Goal: Information Seeking & Learning: Learn about a topic

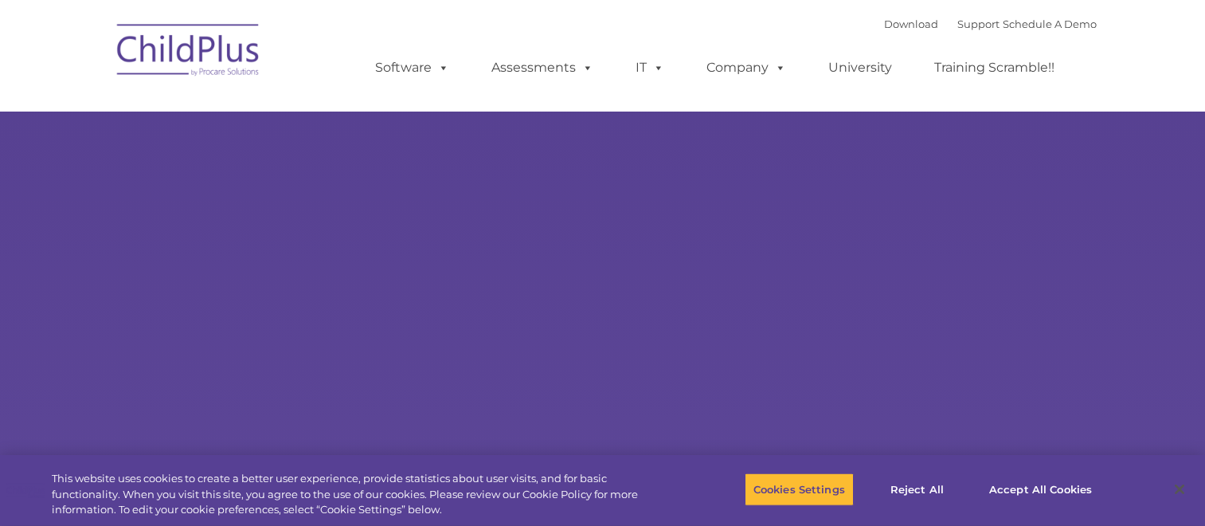
type input ""
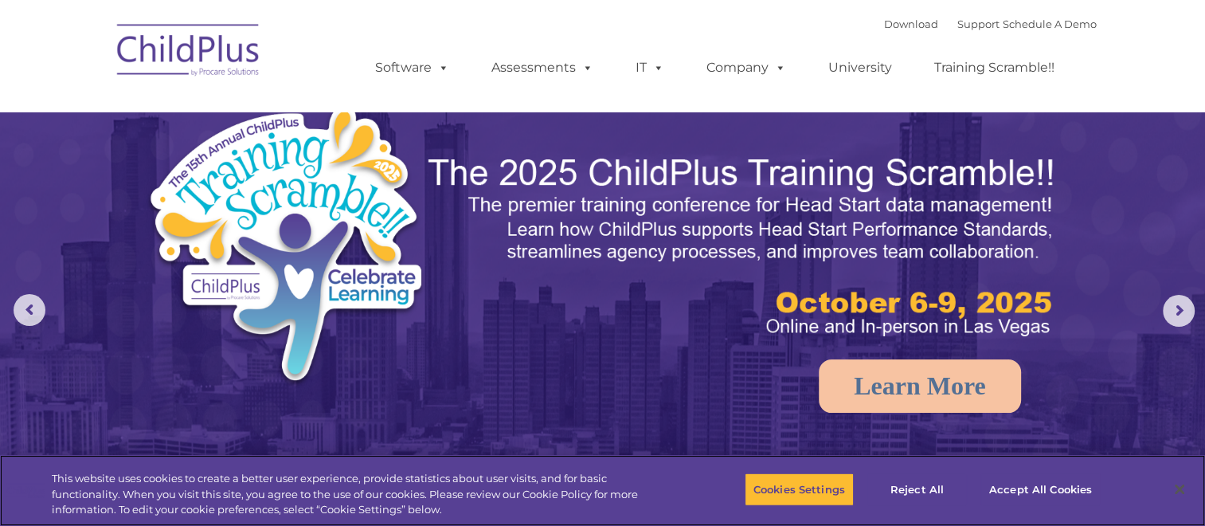
select select "MEDIUM"
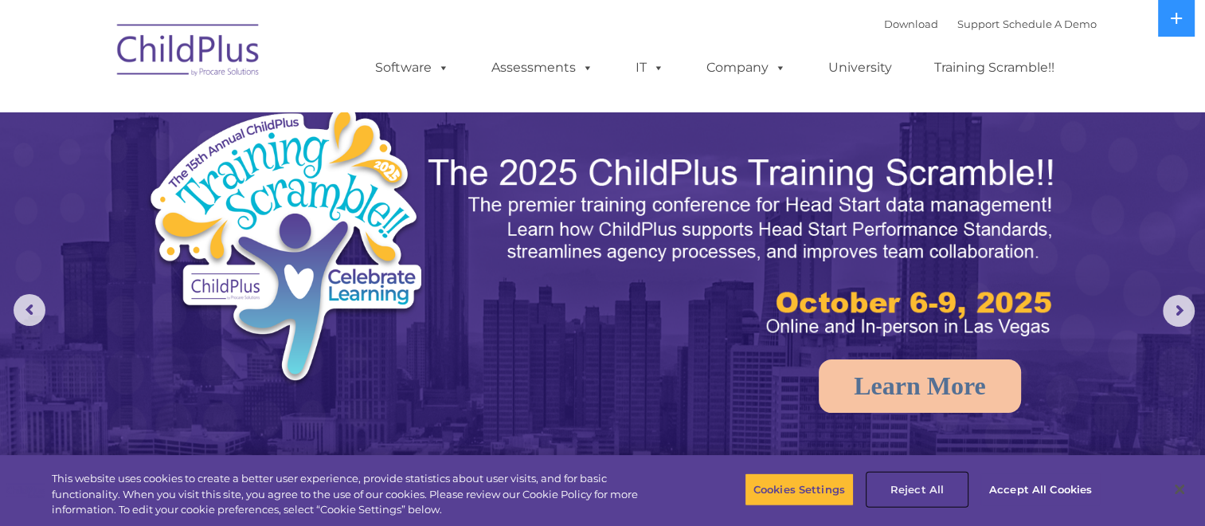
click at [927, 491] on button "Reject All" at bounding box center [917, 488] width 100 height 33
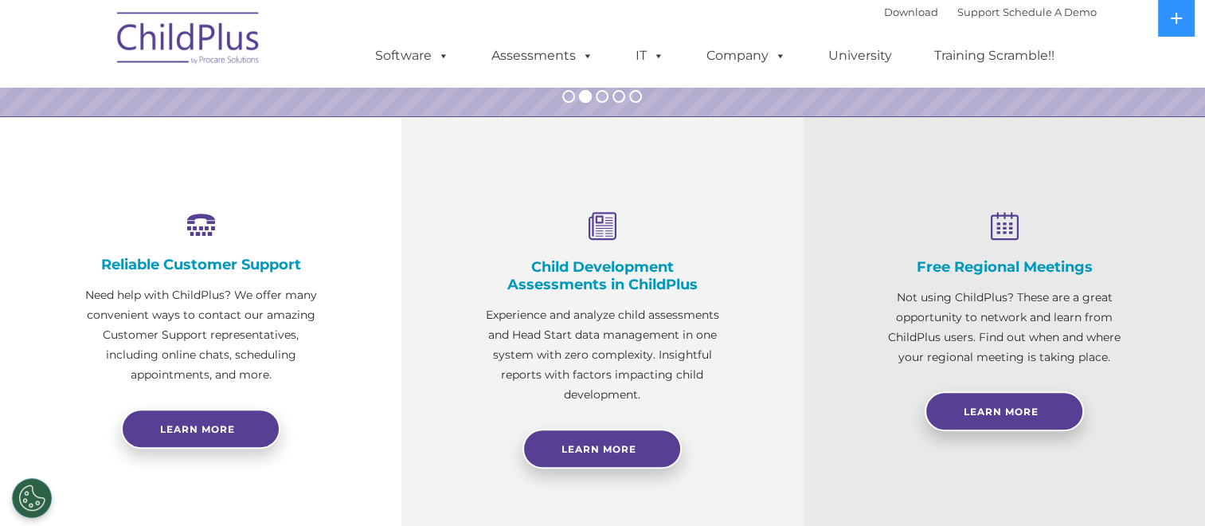
scroll to position [487, 0]
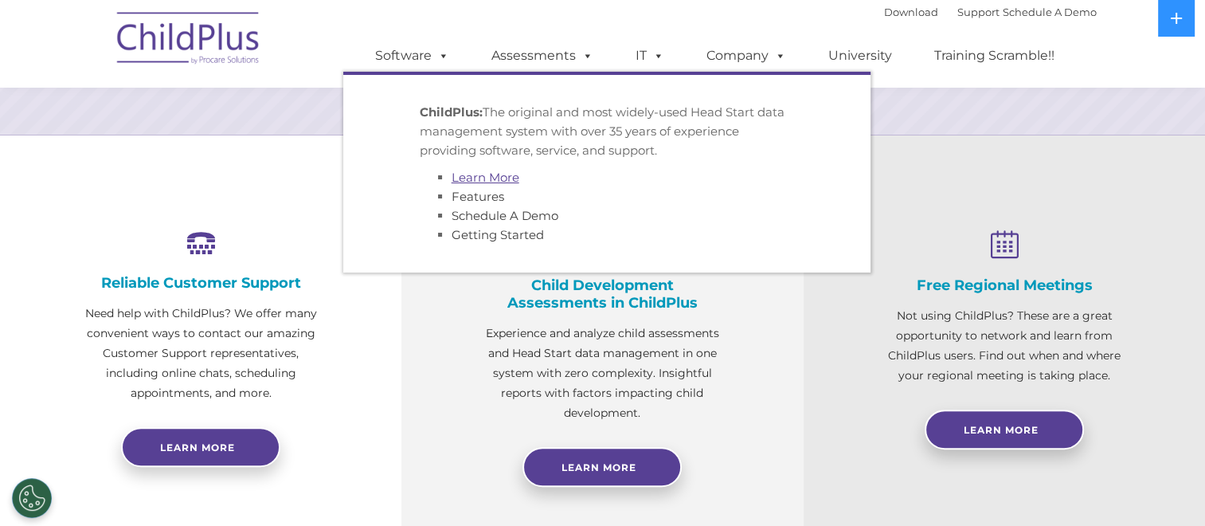
click at [477, 182] on link "Learn More" at bounding box center [486, 177] width 68 height 15
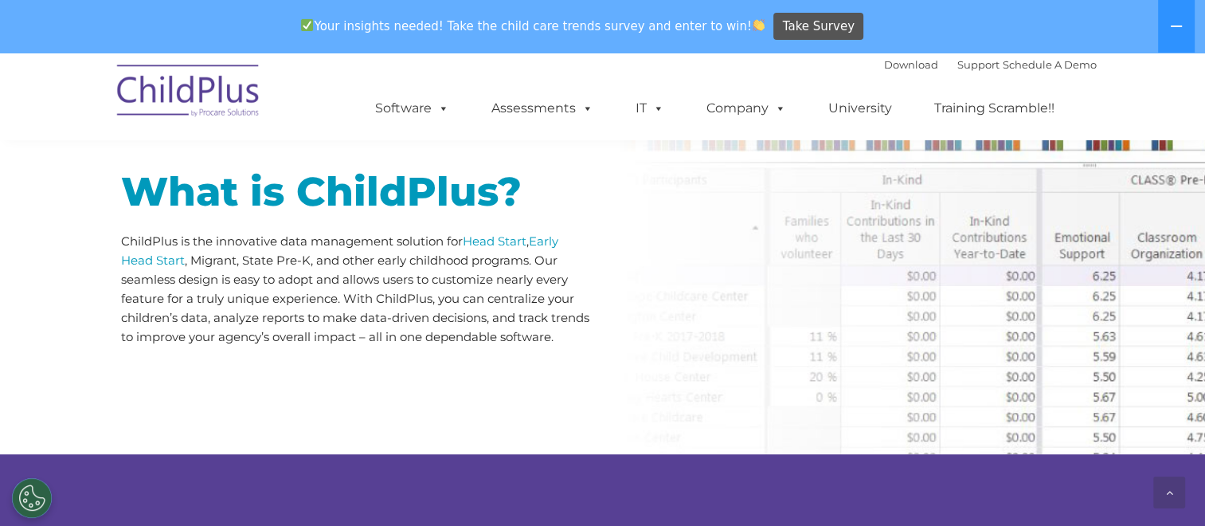
scroll to position [774, 0]
